Goal: Information Seeking & Learning: Learn about a topic

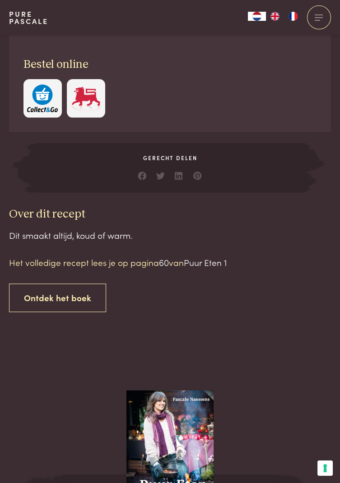
scroll to position [583, 0]
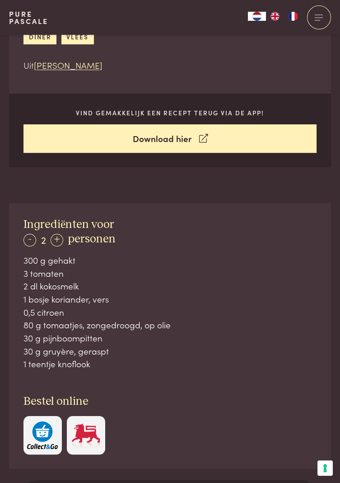
scroll to position [273, 0]
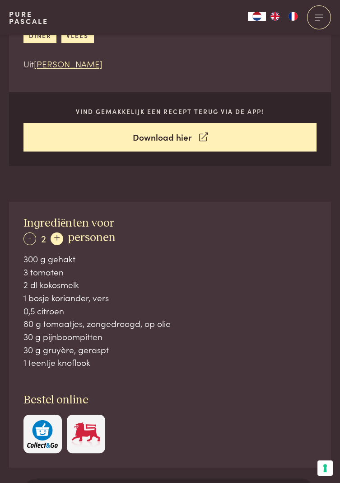
click at [56, 238] on div "+" at bounding box center [57, 238] width 13 height 13
click at [60, 239] on div "+" at bounding box center [57, 238] width 13 height 13
click at [61, 239] on div "+" at bounding box center [57, 238] width 13 height 13
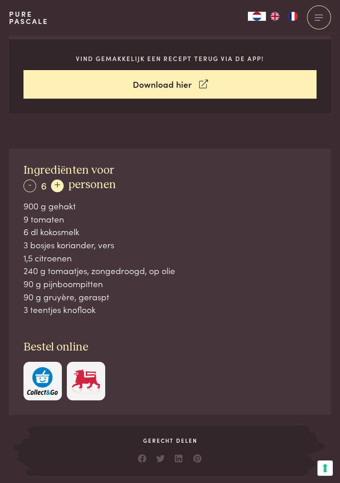
scroll to position [326, 0]
